Goal: Book appointment/travel/reservation

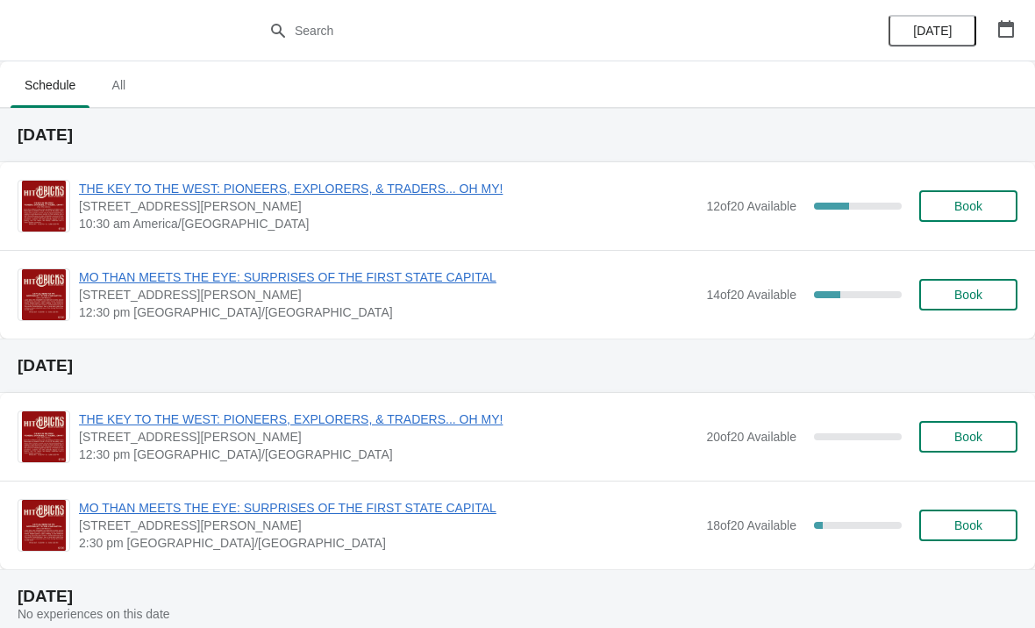
click at [225, 188] on span "THE KEY TO THE WEST: PIONEERS, EXPLORERS, & TRADERS... OH MY!" at bounding box center [388, 189] width 618 height 18
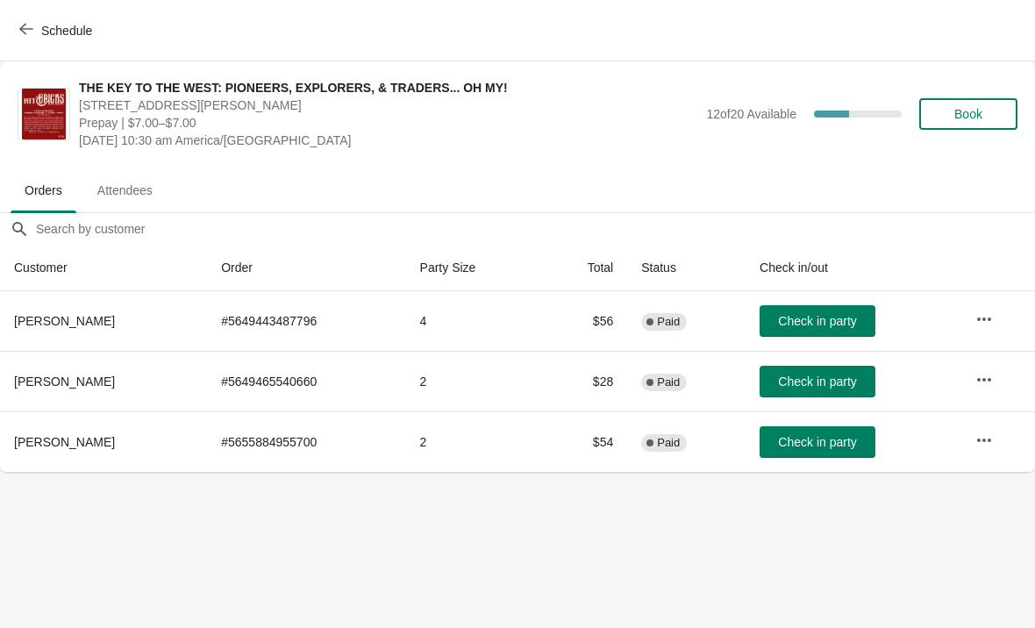
click at [956, 118] on span "Book" at bounding box center [968, 114] width 28 height 14
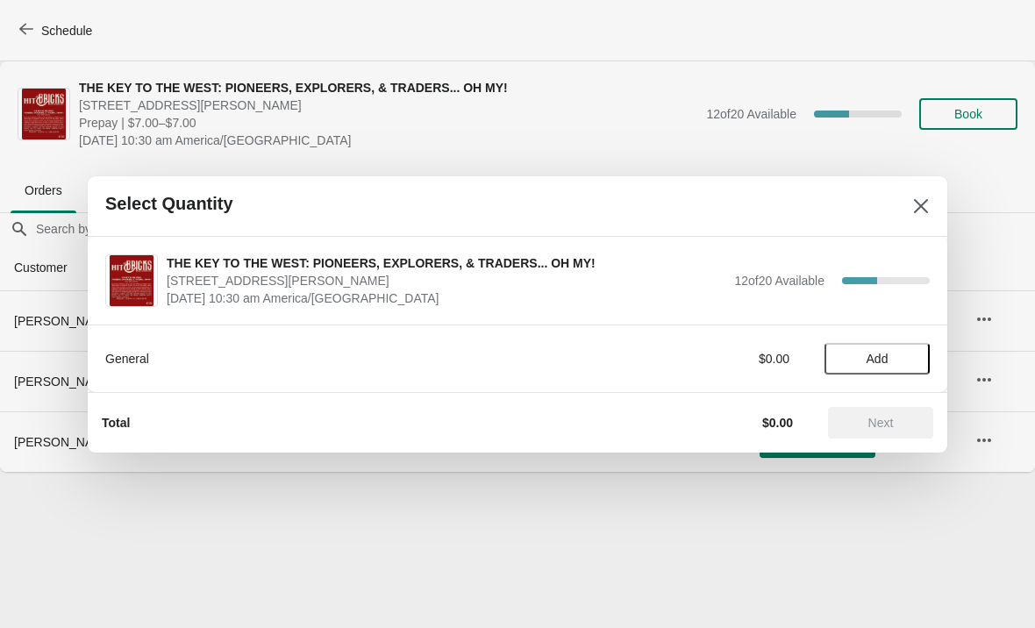
click at [869, 349] on button "Add" at bounding box center [877, 359] width 105 height 32
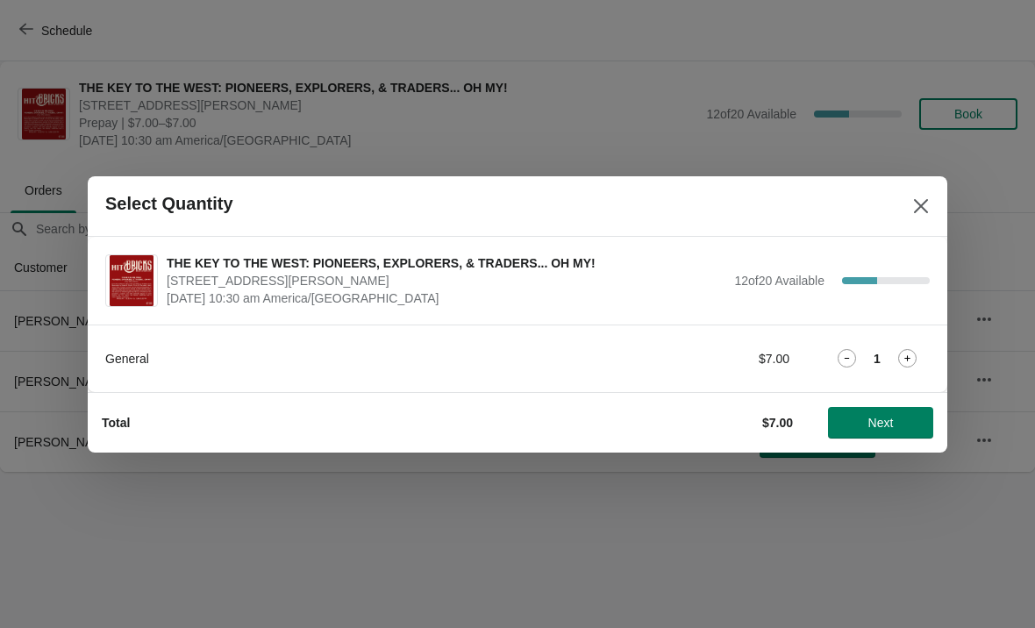
click at [904, 356] on icon at bounding box center [907, 358] width 18 height 18
click at [865, 429] on span "Next" at bounding box center [880, 423] width 77 height 14
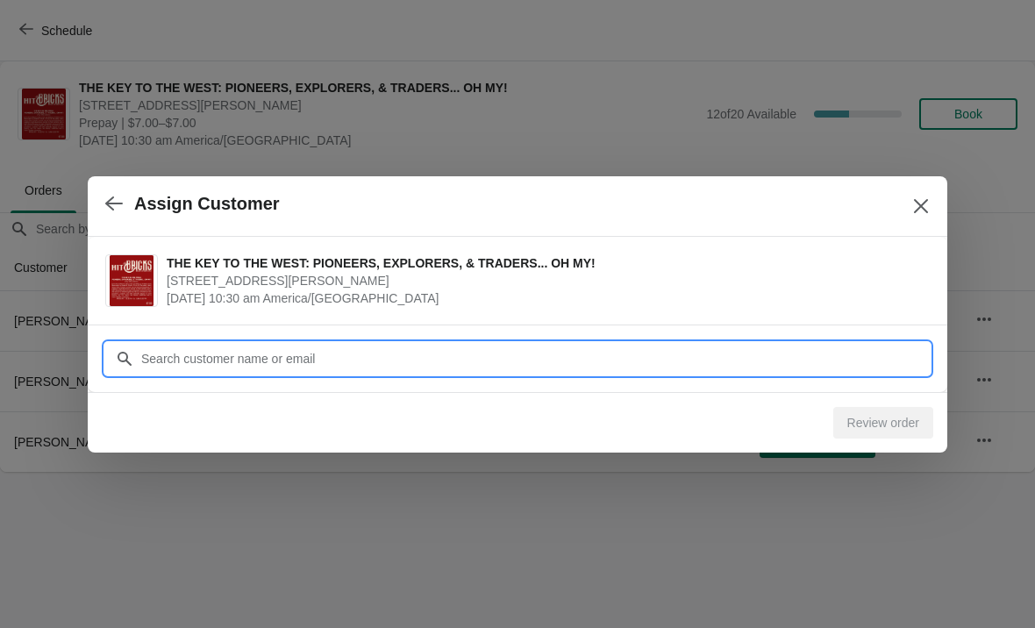
click at [190, 352] on input "Customer" at bounding box center [535, 359] width 790 height 32
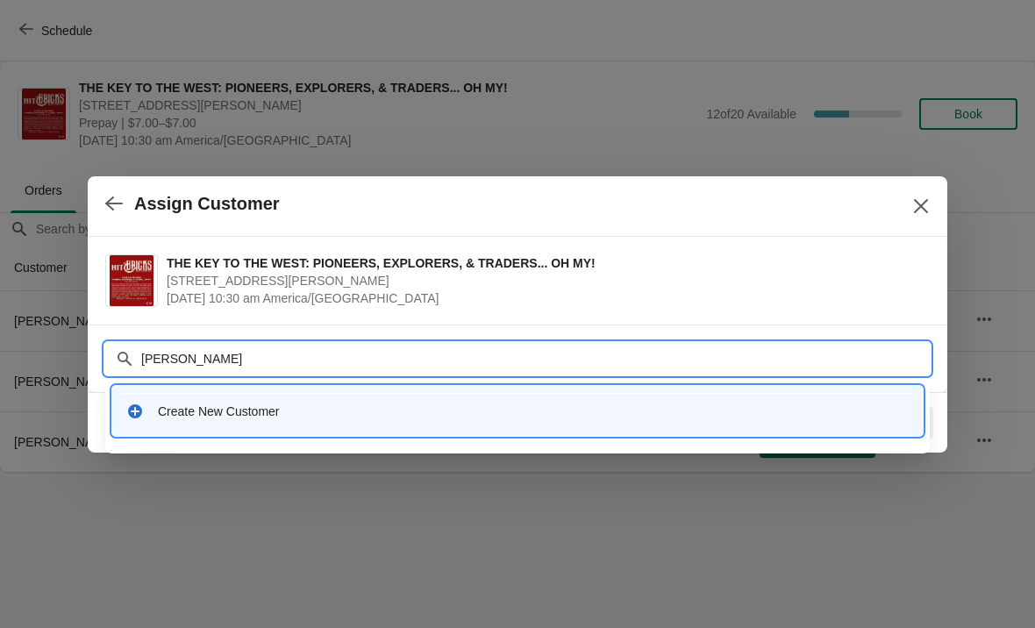
type input "[PERSON_NAME]"
click at [240, 411] on div "Create New Customer" at bounding box center [533, 412] width 751 height 18
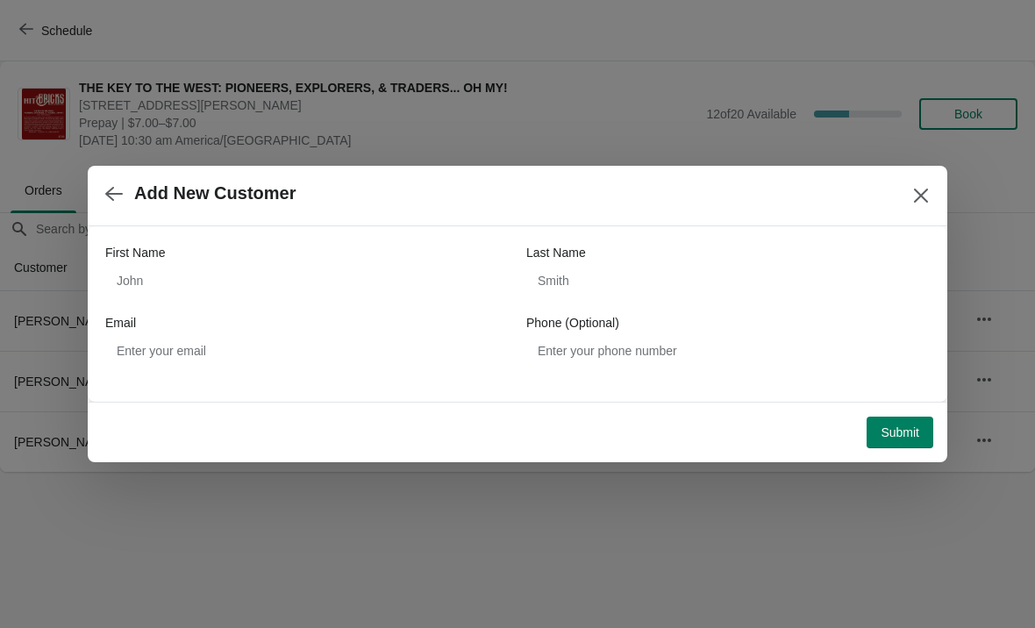
click at [897, 436] on span "Submit" at bounding box center [900, 432] width 39 height 14
click at [11, 15] on div at bounding box center [517, 314] width 1035 height 628
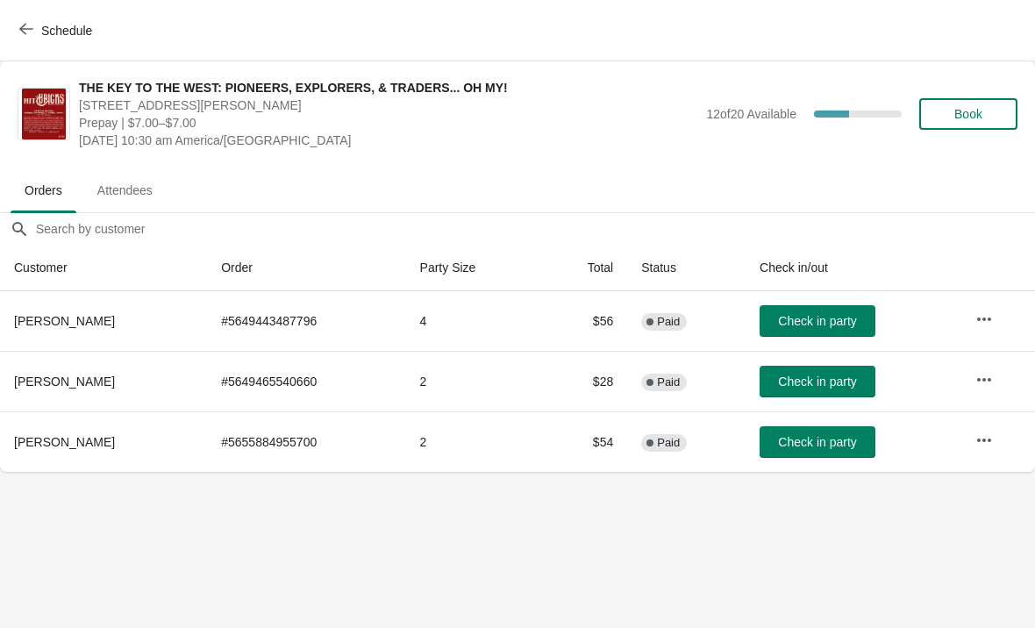
click at [964, 120] on span "Book" at bounding box center [968, 114] width 28 height 14
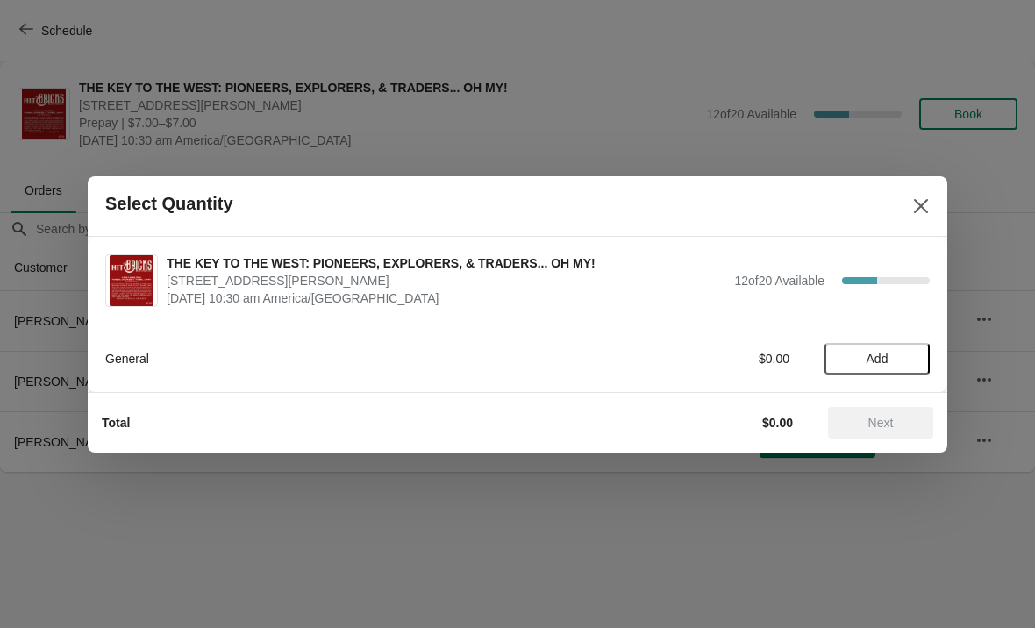
click at [211, 371] on div "General $0.00 Add" at bounding box center [517, 359] width 825 height 32
click at [864, 364] on span "Add" at bounding box center [877, 359] width 74 height 14
click at [908, 354] on icon at bounding box center [907, 358] width 18 height 18
click at [866, 422] on span "Next" at bounding box center [880, 423] width 77 height 14
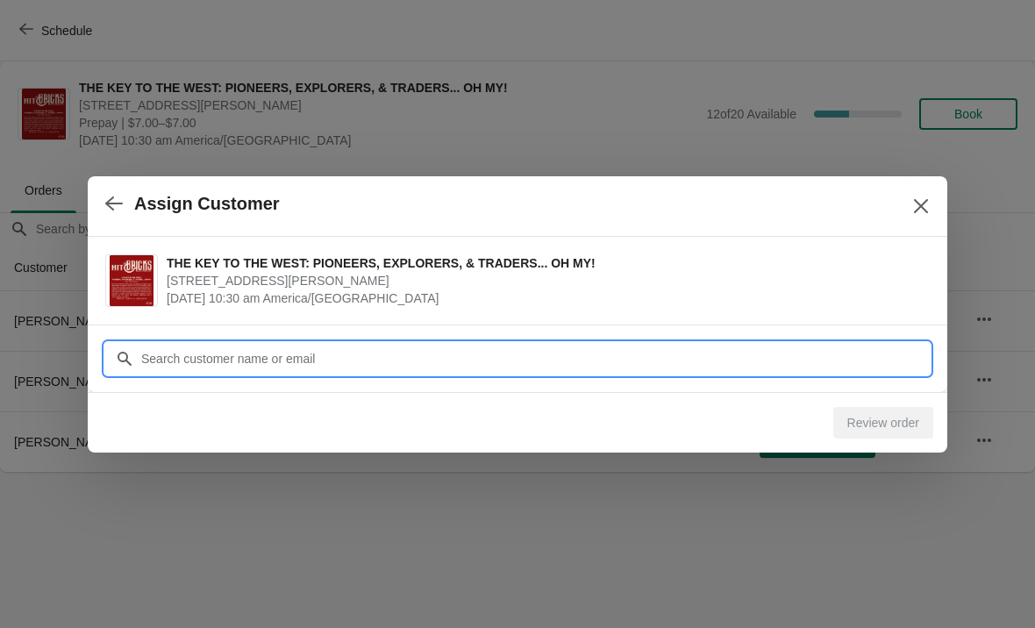
click at [316, 361] on input "Customer" at bounding box center [535, 359] width 790 height 32
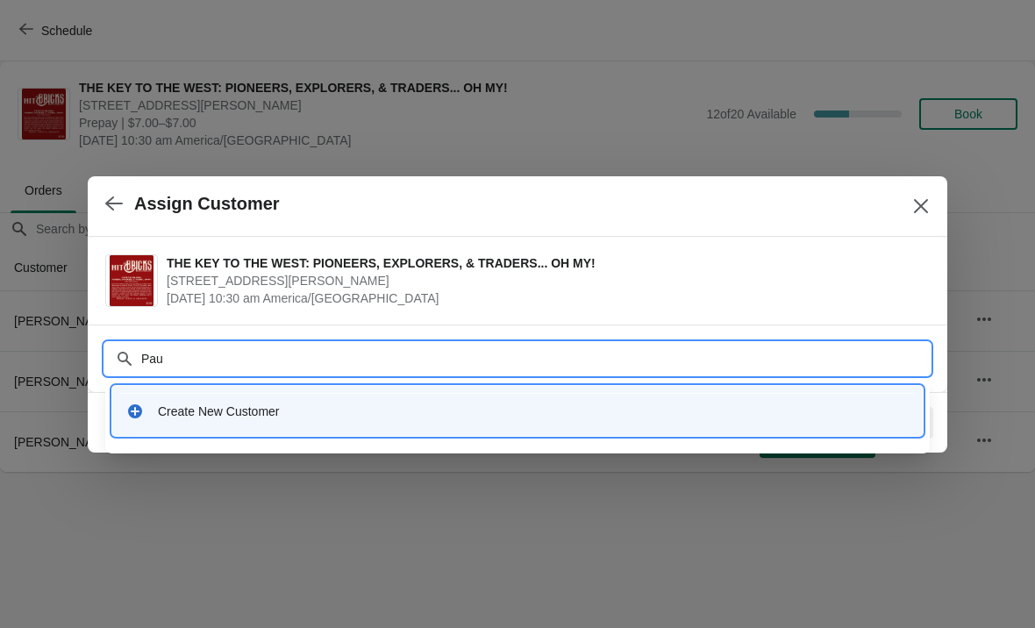
type input "[PERSON_NAME]"
click at [425, 407] on div "Create New Customer" at bounding box center [533, 412] width 751 height 18
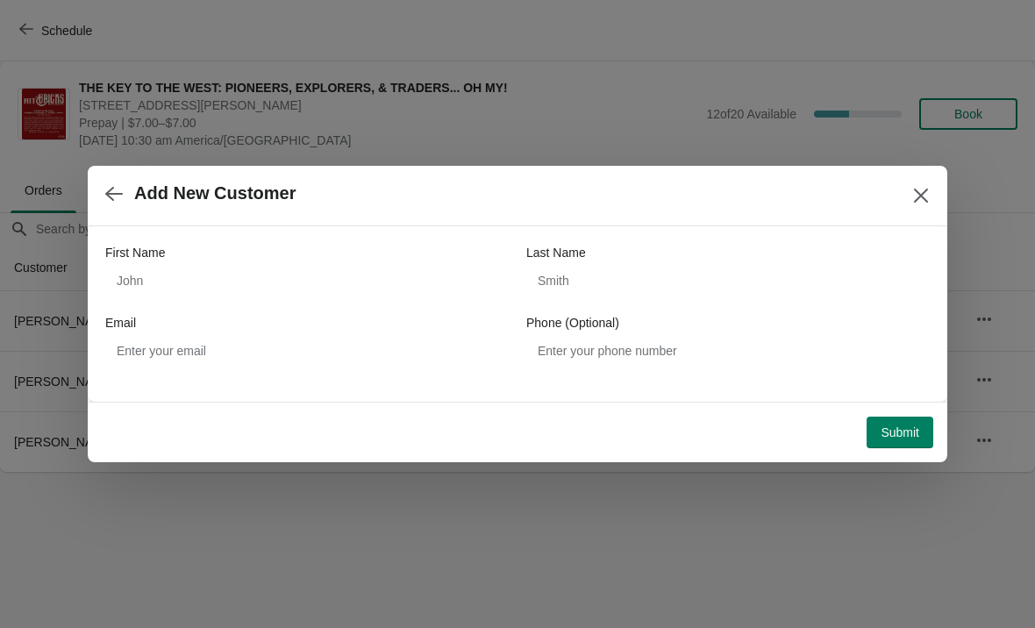
click at [897, 433] on span "Submit" at bounding box center [900, 432] width 39 height 14
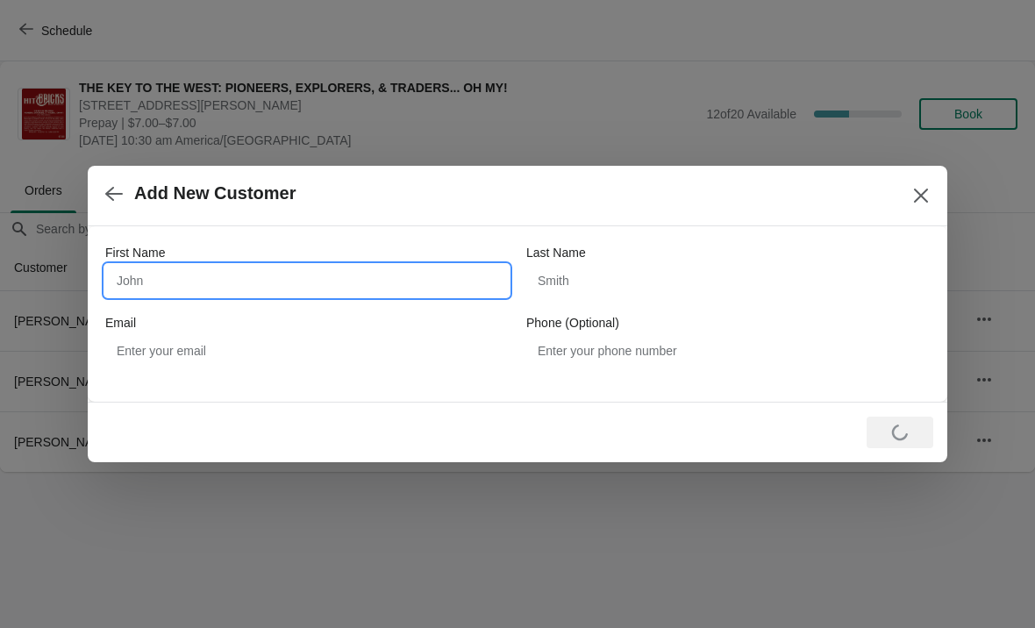
click at [226, 291] on input "First Name" at bounding box center [307, 281] width 404 height 32
type input "[PERSON_NAME]"
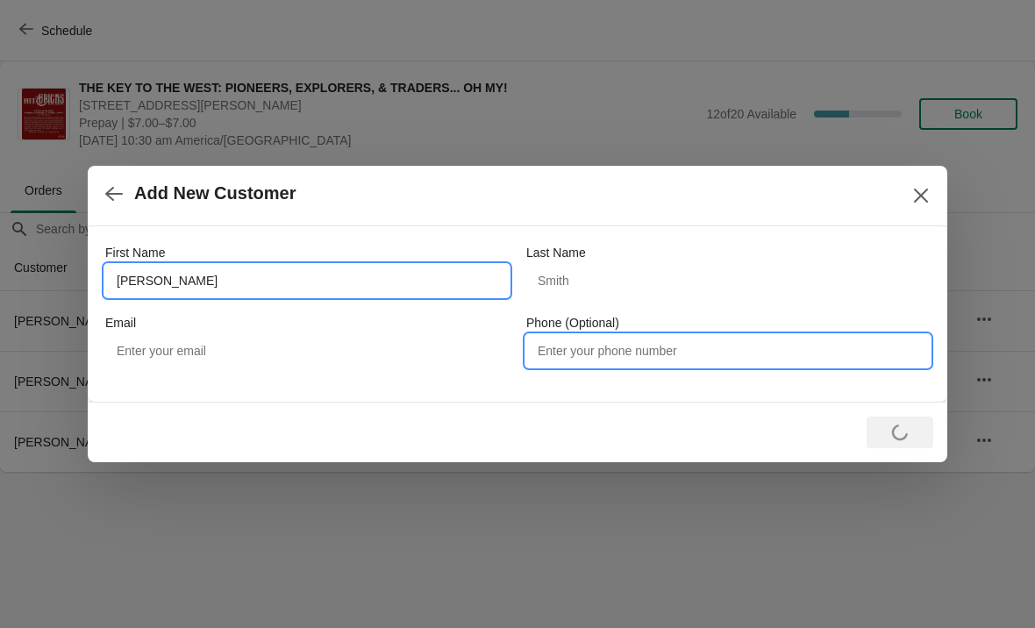
click at [576, 359] on input "Phone (Optional)" at bounding box center [728, 351] width 404 height 32
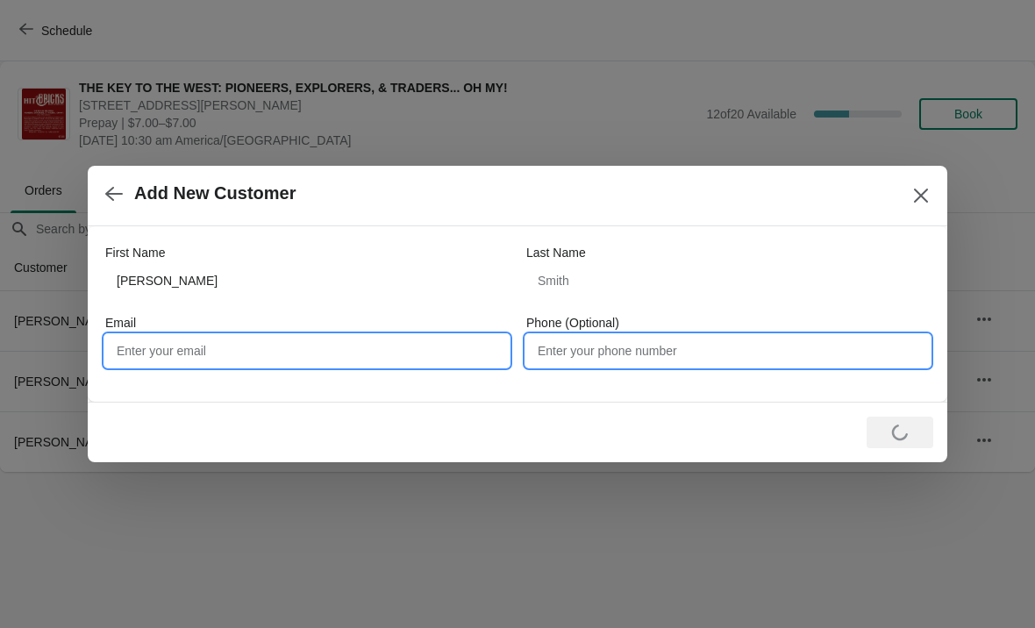
click at [219, 355] on input "Email" at bounding box center [307, 351] width 404 height 32
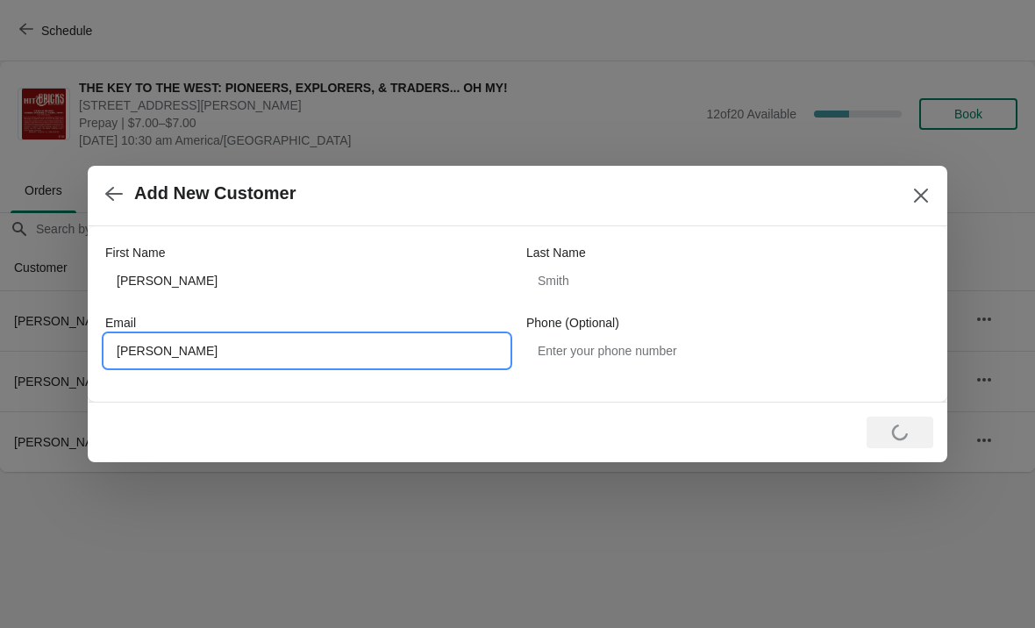
click at [211, 361] on input "[PERSON_NAME]" at bounding box center [307, 351] width 404 height 32
click at [205, 349] on input "[PERSON_NAME]" at bounding box center [307, 351] width 404 height 32
click at [210, 343] on input "[PERSON_NAME]" at bounding box center [307, 351] width 404 height 32
type input "[EMAIL_ADDRESS][DOMAIN_NAME]"
click at [897, 435] on div "Loading Submit" at bounding box center [900, 433] width 67 height 32
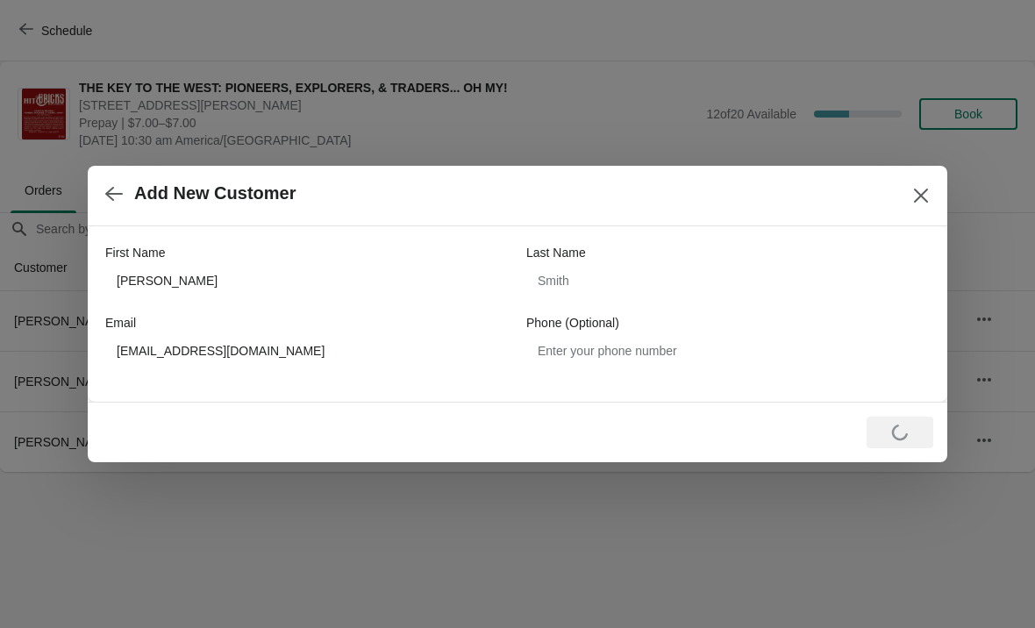
click at [901, 432] on div "Loading Submit" at bounding box center [900, 433] width 67 height 32
click at [929, 204] on icon "Close" at bounding box center [921, 196] width 18 height 18
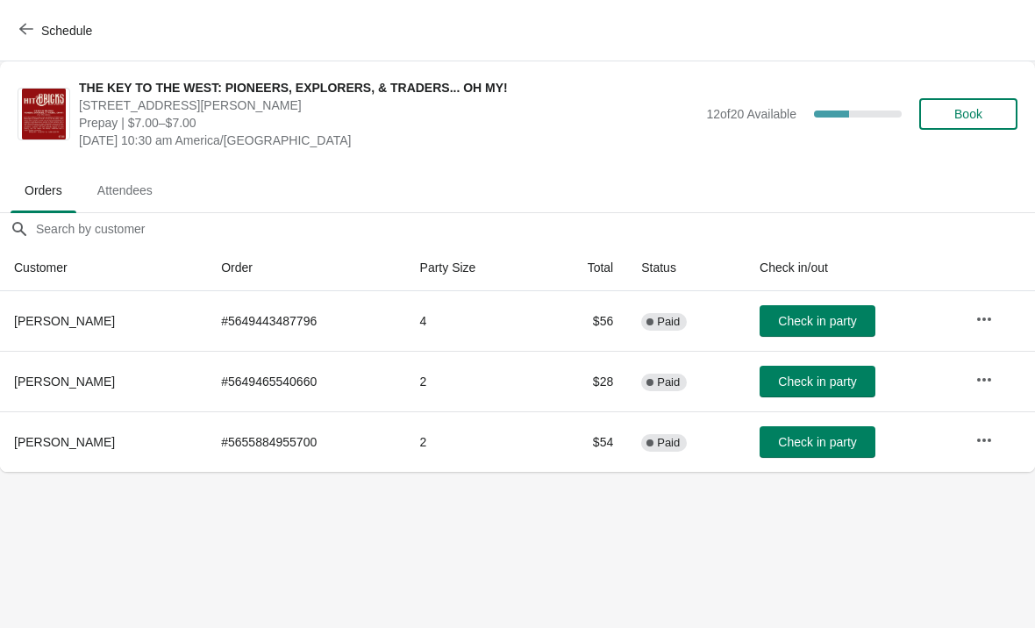
click at [957, 116] on span "Book" at bounding box center [968, 114] width 28 height 14
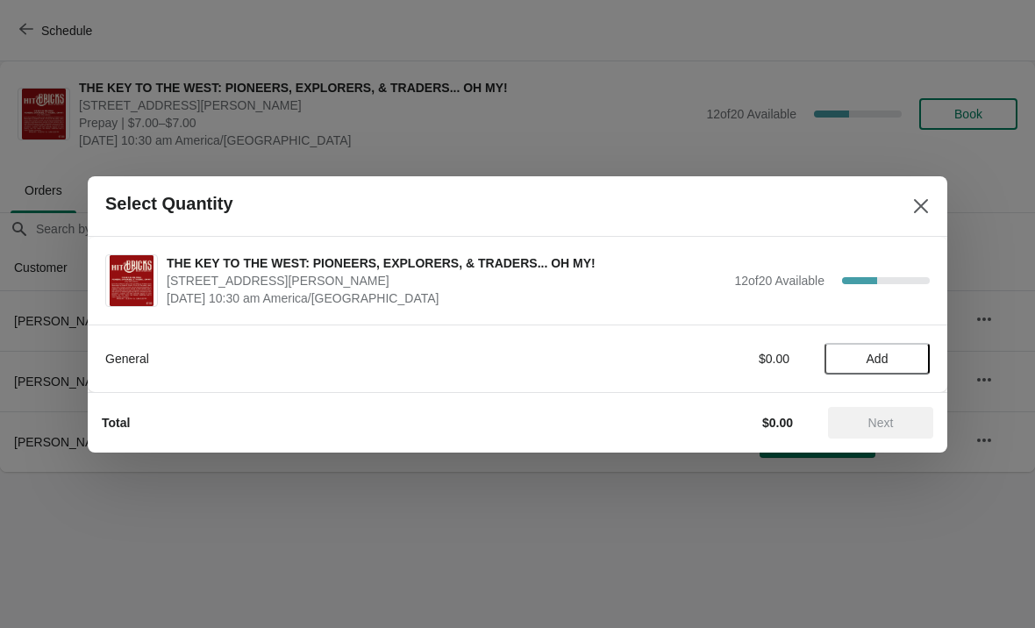
click at [887, 345] on button "Add" at bounding box center [877, 359] width 105 height 32
click at [871, 353] on div "1" at bounding box center [877, 358] width 105 height 18
click at [912, 351] on icon at bounding box center [907, 358] width 18 height 18
click at [872, 419] on span "Next" at bounding box center [881, 423] width 25 height 14
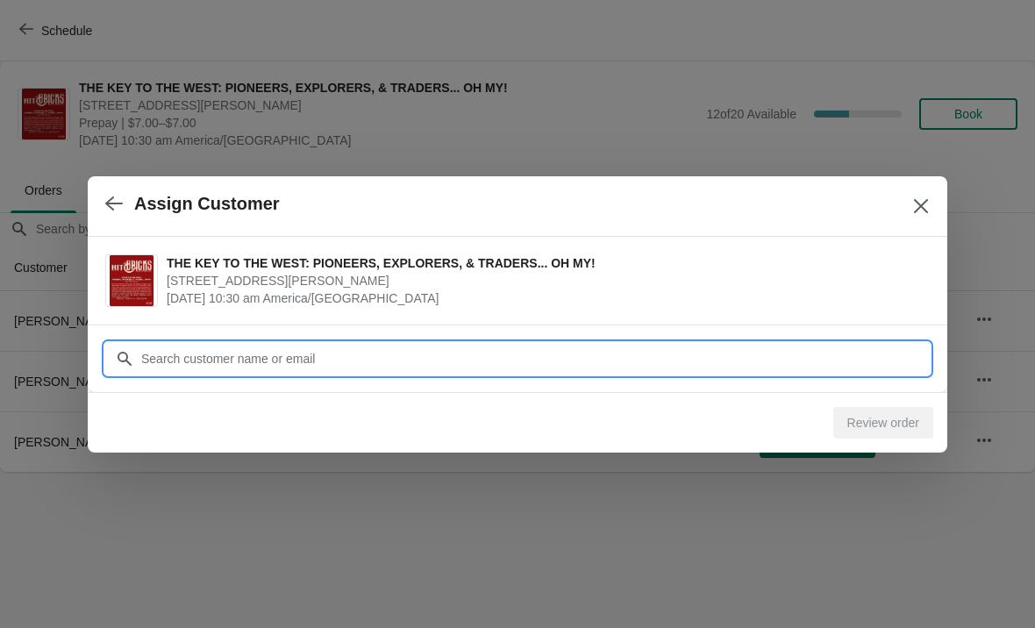
click at [194, 352] on input "Customer" at bounding box center [535, 359] width 790 height 32
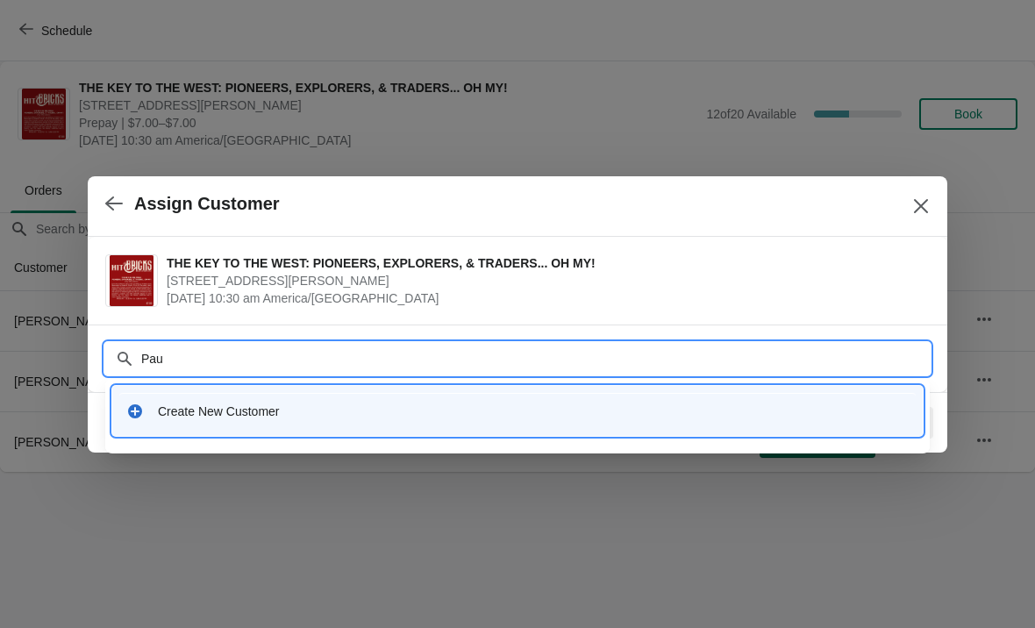
type input "[PERSON_NAME]"
click at [254, 413] on div "Create New Customer" at bounding box center [533, 412] width 751 height 18
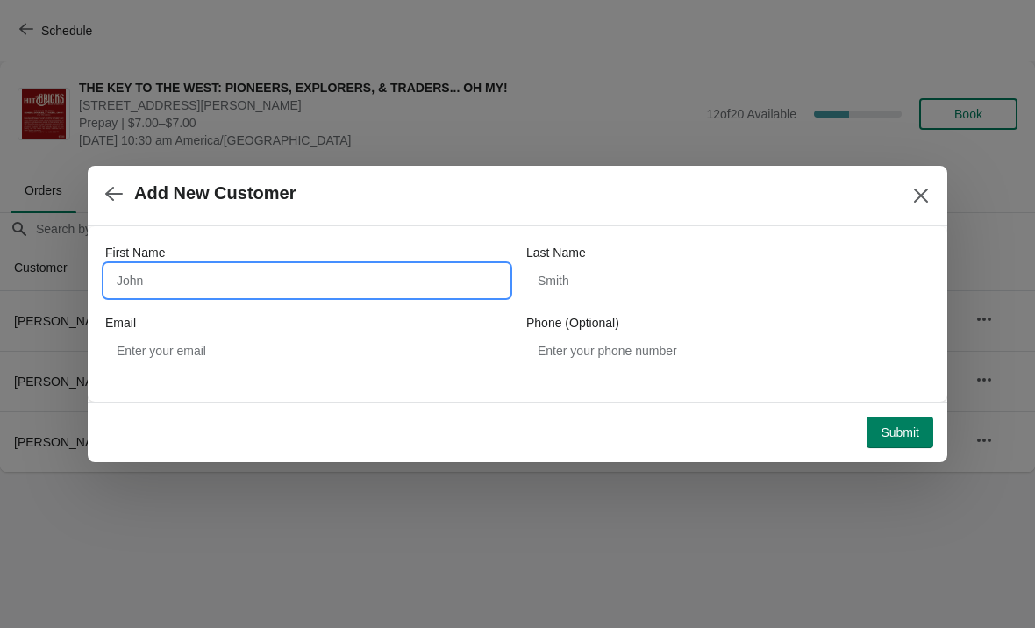
click at [191, 278] on input "First Name" at bounding box center [307, 281] width 404 height 32
type input "[PERSON_NAME]"
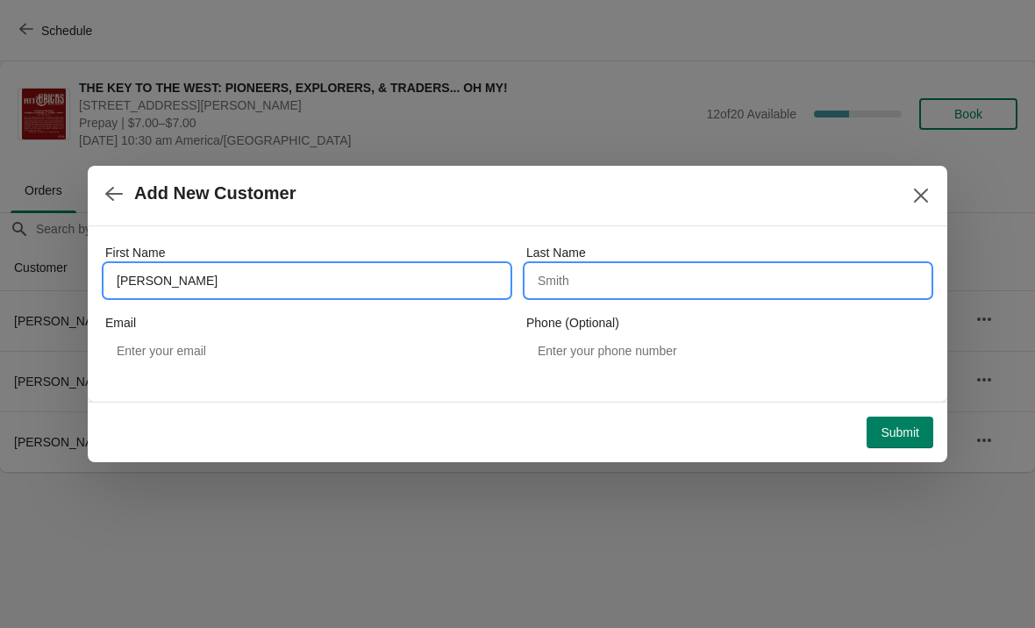
click at [602, 274] on input "Last Name" at bounding box center [728, 281] width 404 height 32
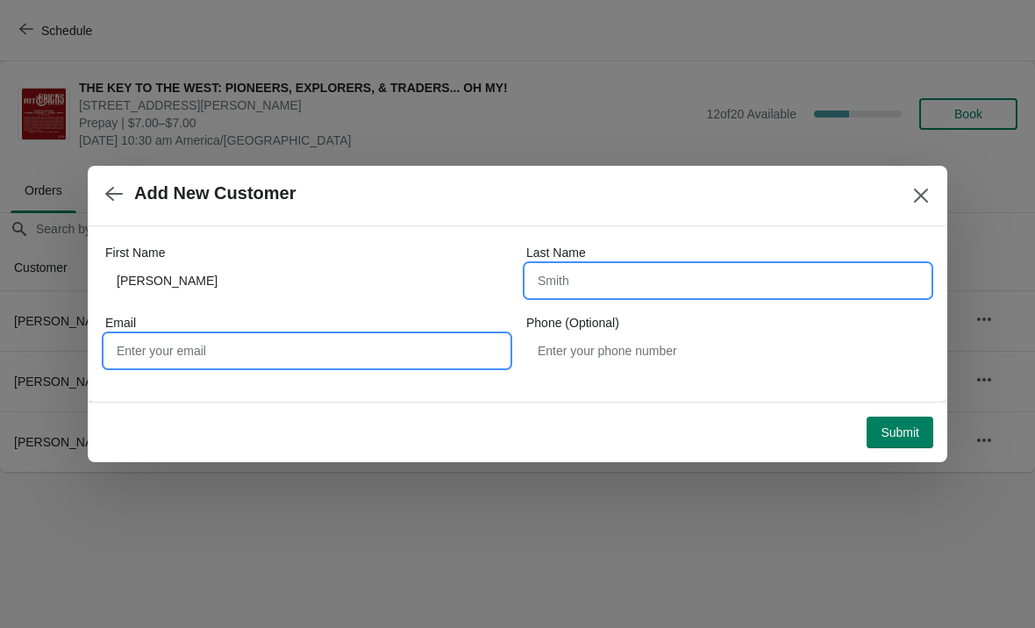
click at [197, 359] on input "Email" at bounding box center [307, 351] width 404 height 32
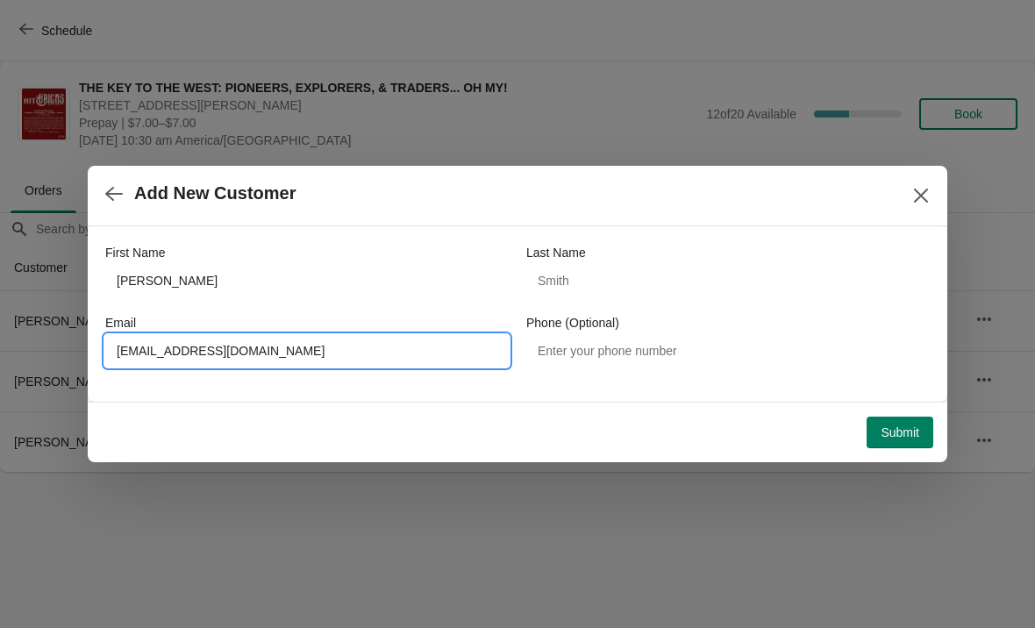
type input "[EMAIL_ADDRESS][DOMAIN_NAME]"
click at [897, 433] on span "Submit" at bounding box center [900, 432] width 39 height 14
